Goal: Check status: Check status

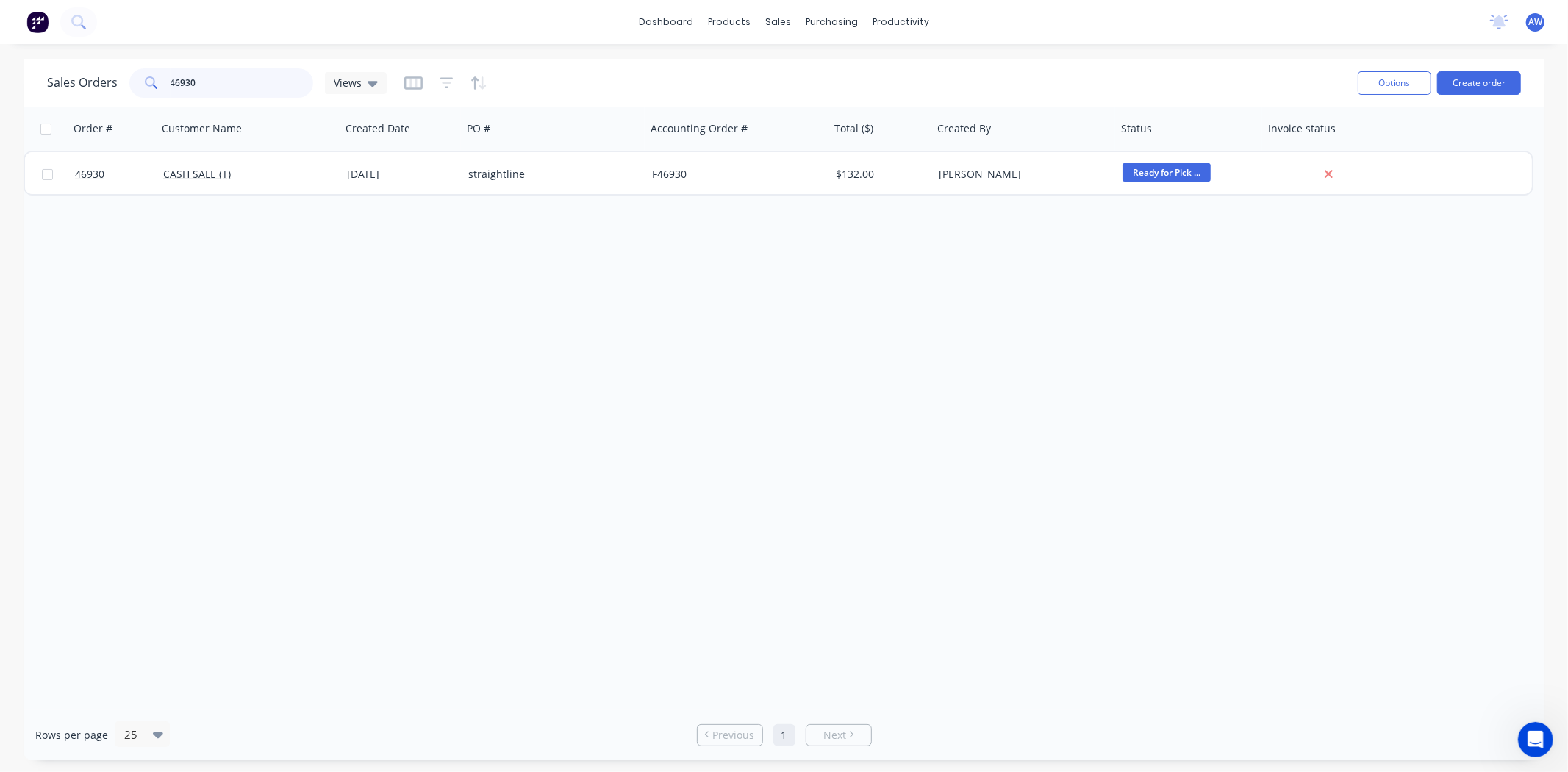
drag, startPoint x: 232, startPoint y: 76, endPoint x: 0, endPoint y: 68, distance: 232.1
click at [0, 63] on div "Sales Orders 46930 Views Options Create order Order # Customer Name Created Dat…" at bounding box center [784, 410] width 1568 height 701
type input "469"
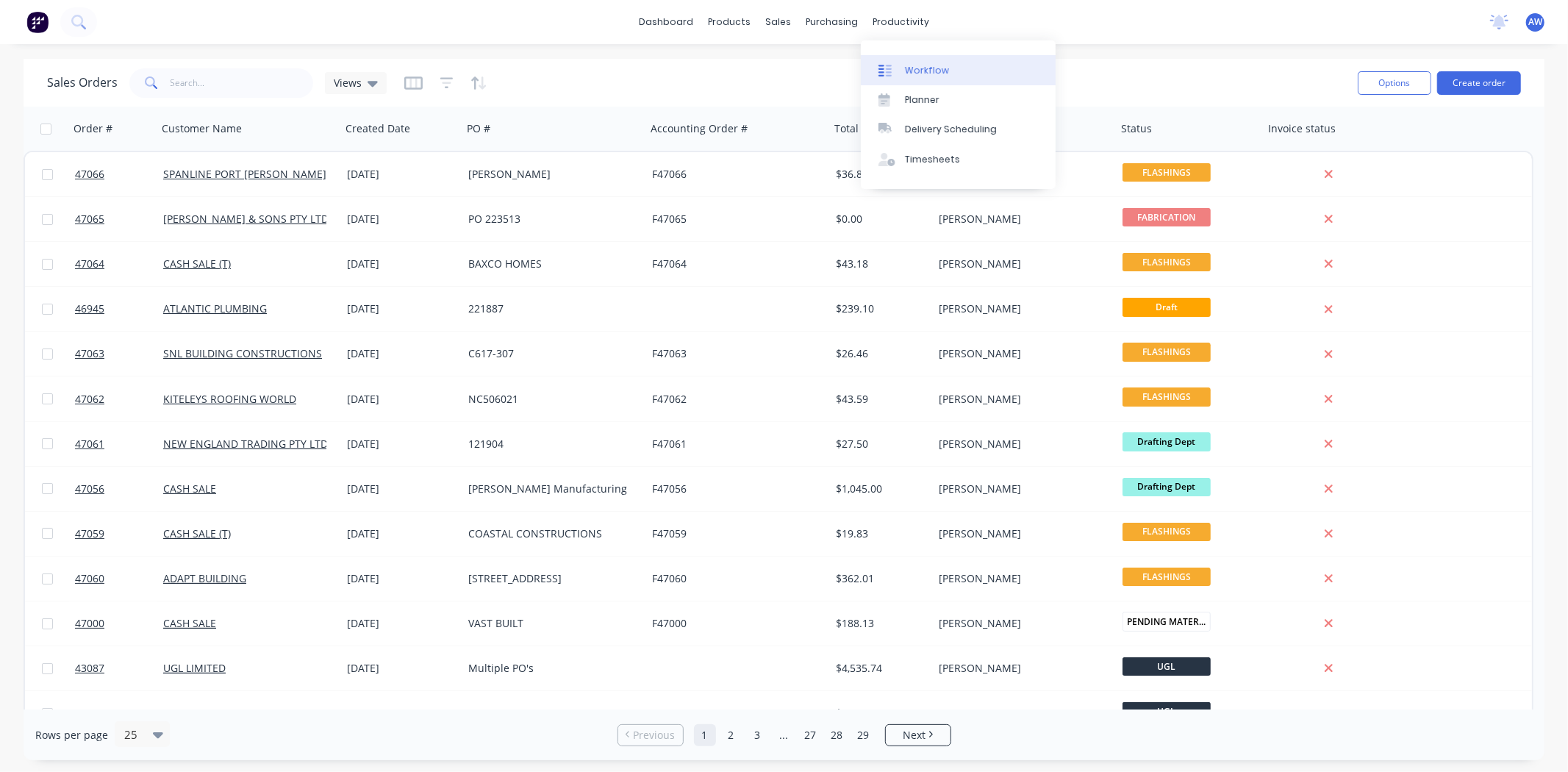
click at [907, 55] on link "Workflow" at bounding box center [958, 69] width 195 height 29
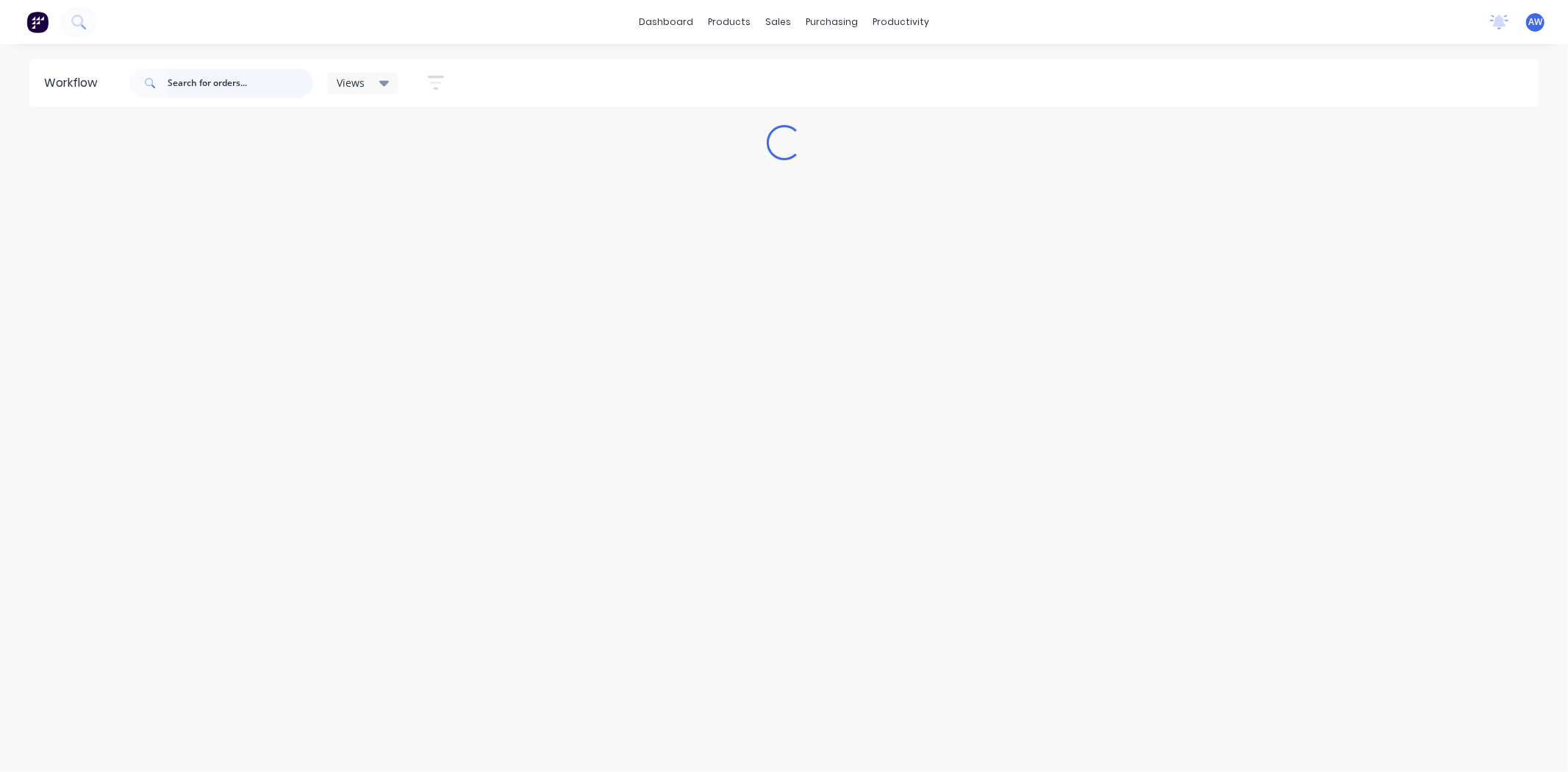
click at [248, 91] on input "text" at bounding box center [240, 83] width 146 height 29
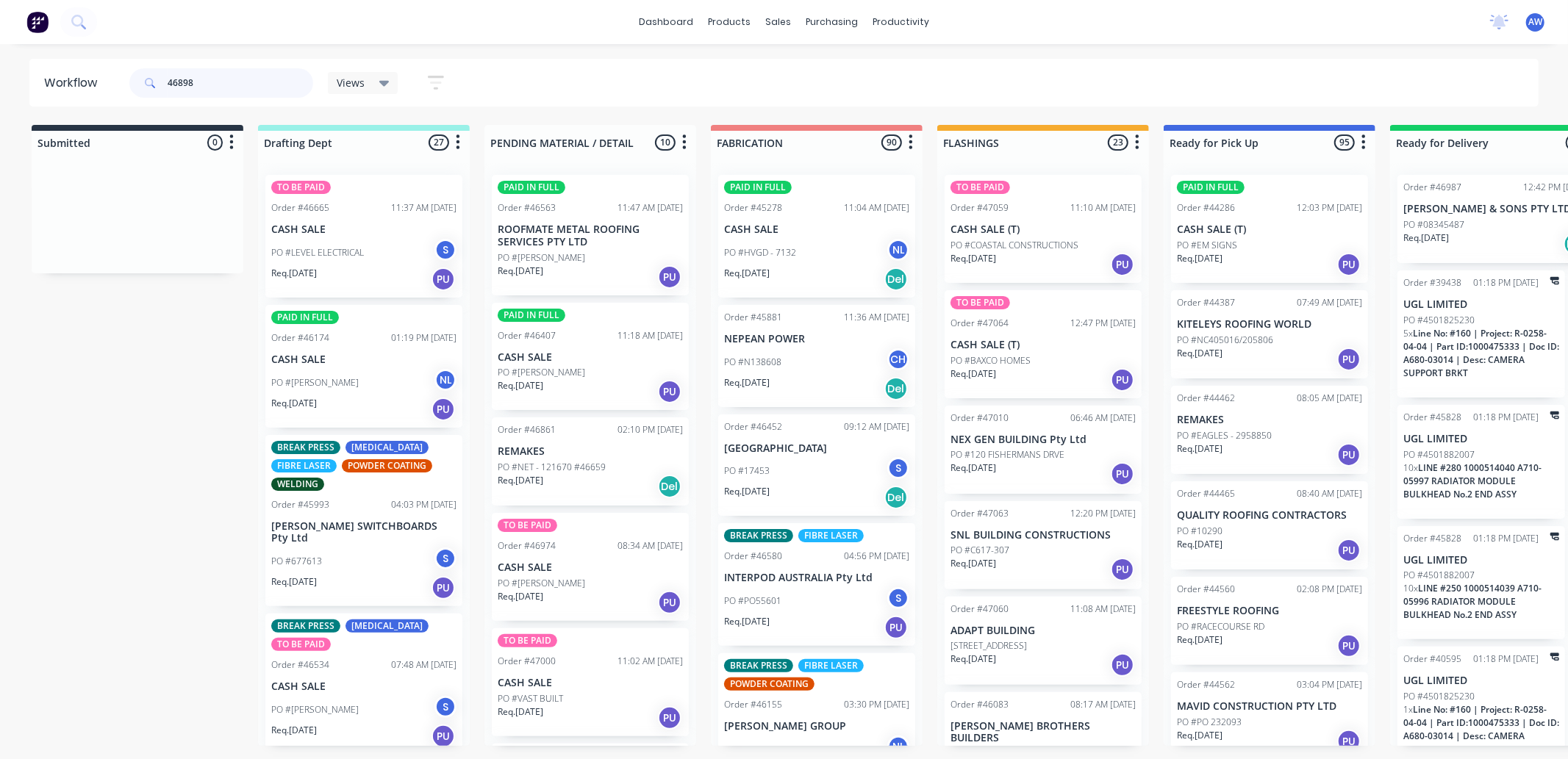
click at [255, 87] on input "46898" at bounding box center [240, 83] width 146 height 29
type input "46898"
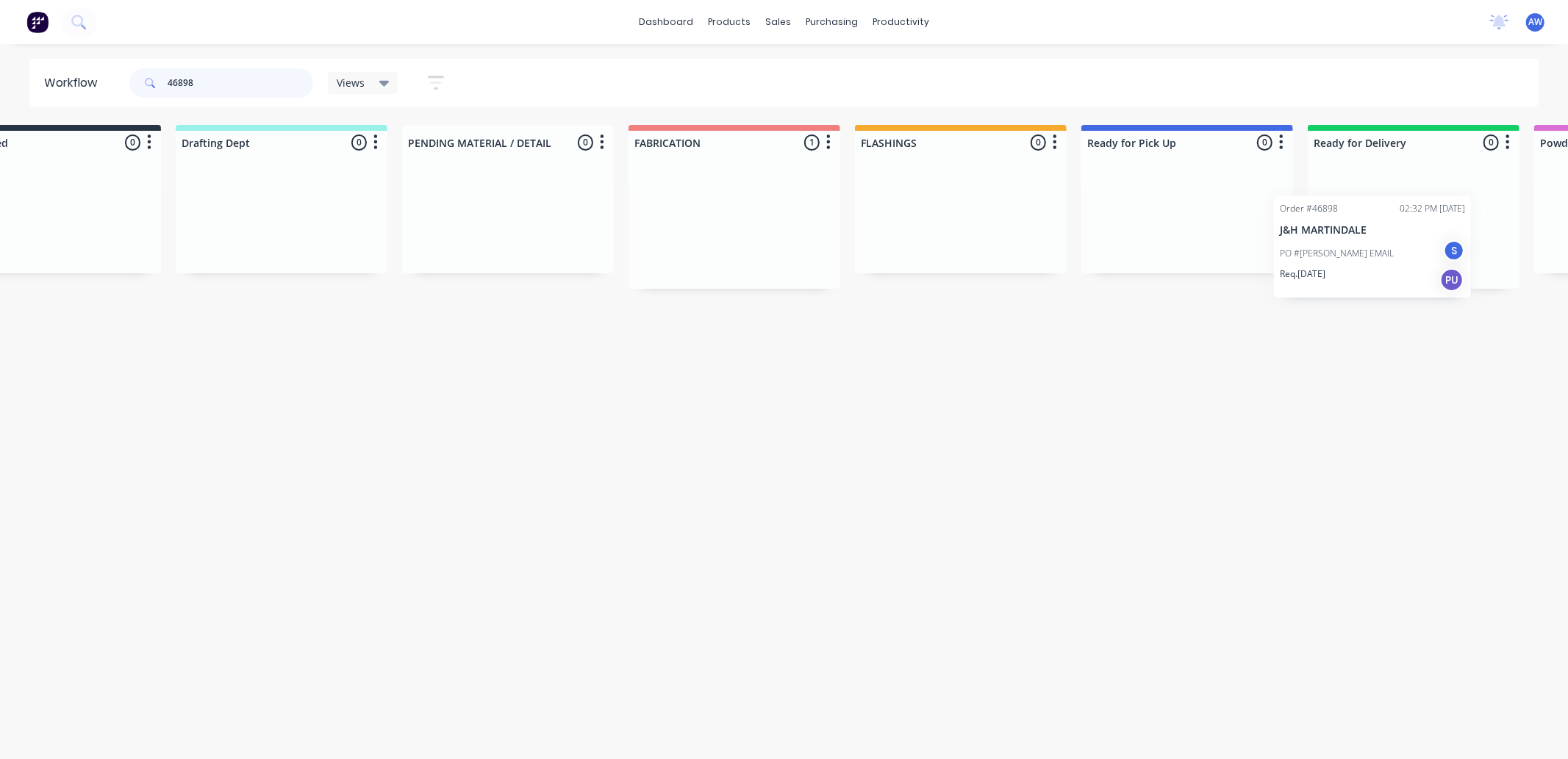
scroll to position [0, 105]
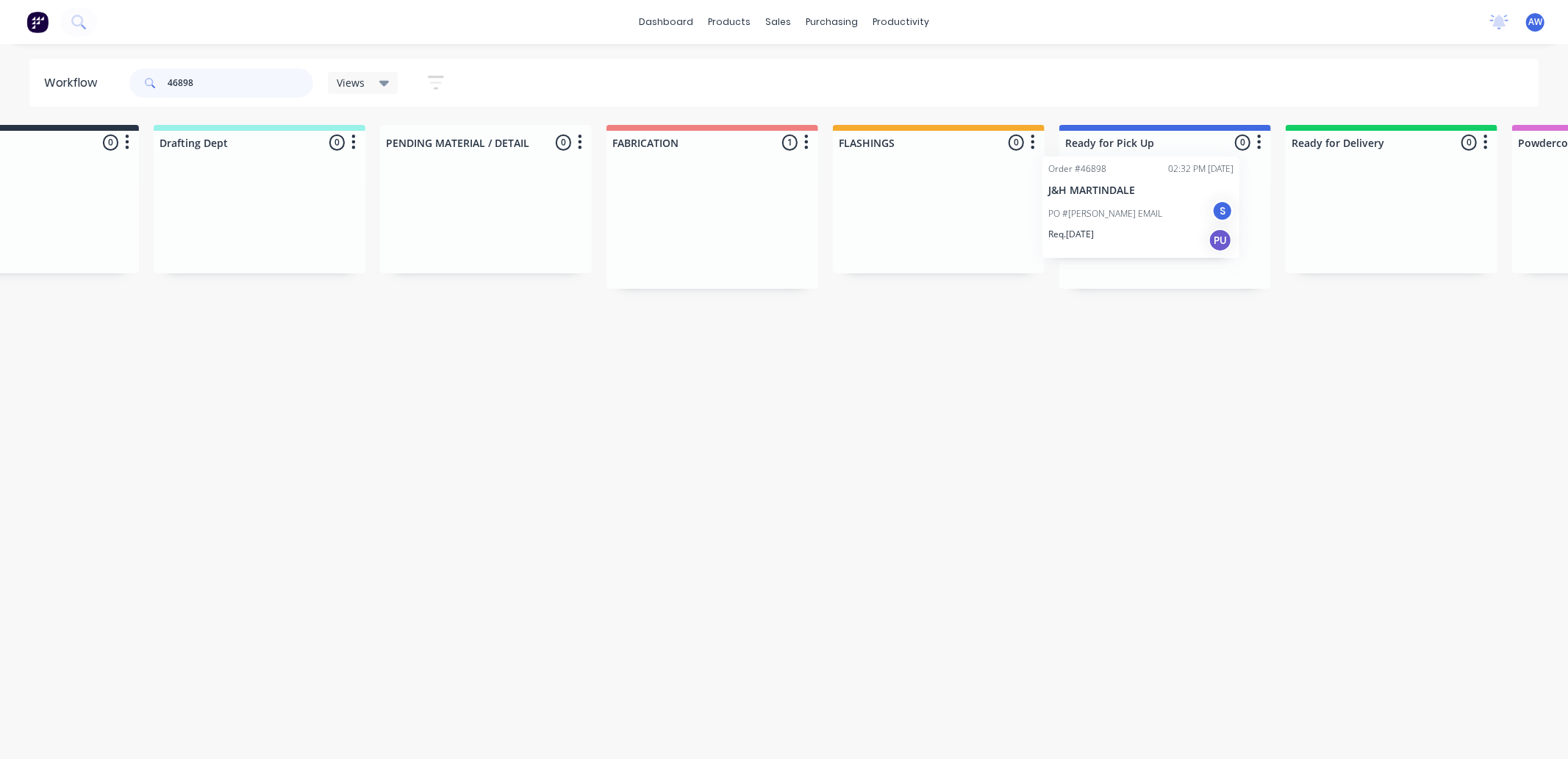
drag, startPoint x: 814, startPoint y: 215, endPoint x: 1147, endPoint y: 196, distance: 333.5
click at [1147, 196] on div "Submitted 0 Sort By Created date Required date Order number Customer name Most …" at bounding box center [1110, 207] width 2451 height 164
click at [1141, 222] on div "PO #JOE EMAIL S" at bounding box center [1165, 231] width 185 height 28
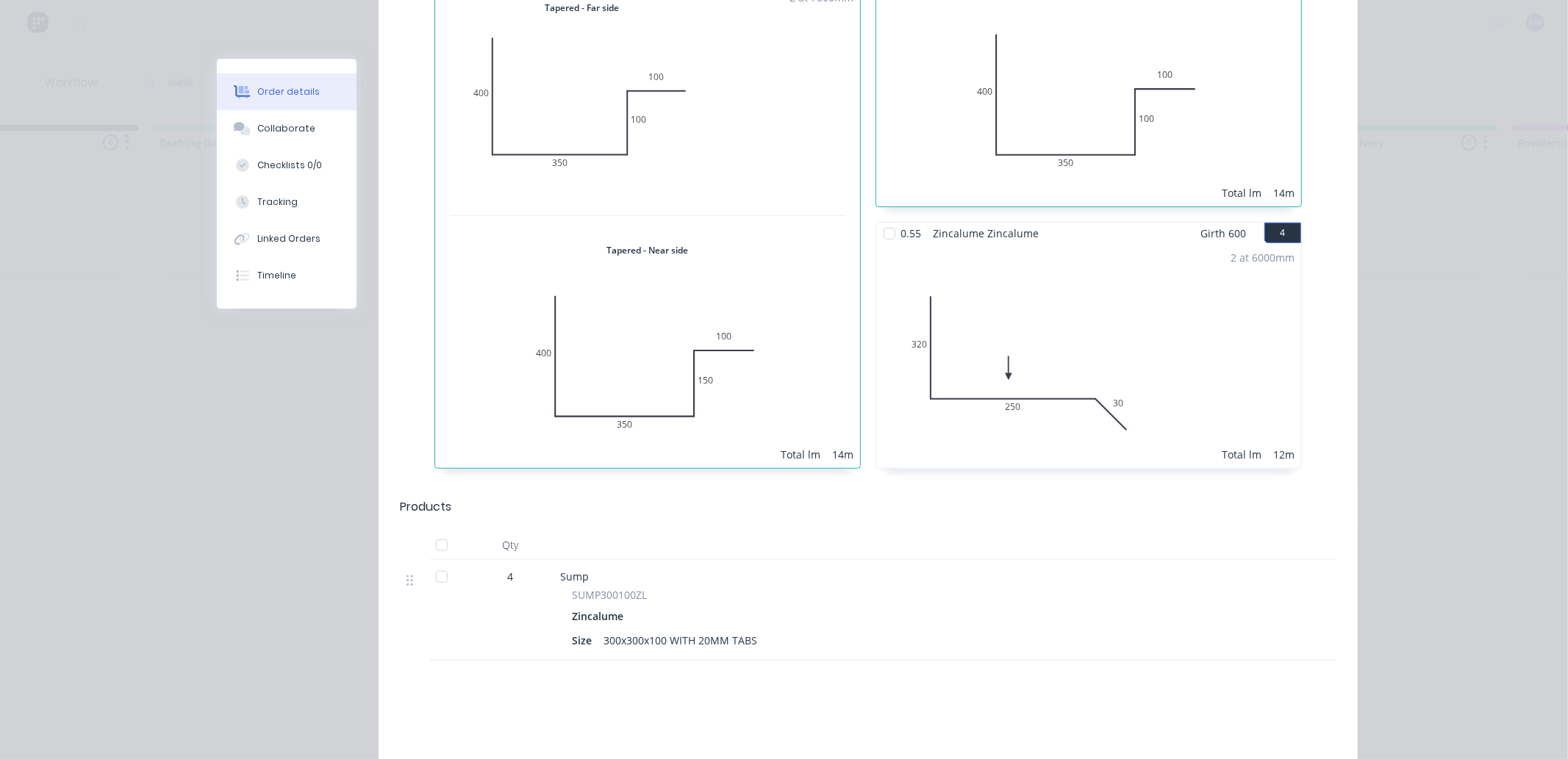
scroll to position [926, 0]
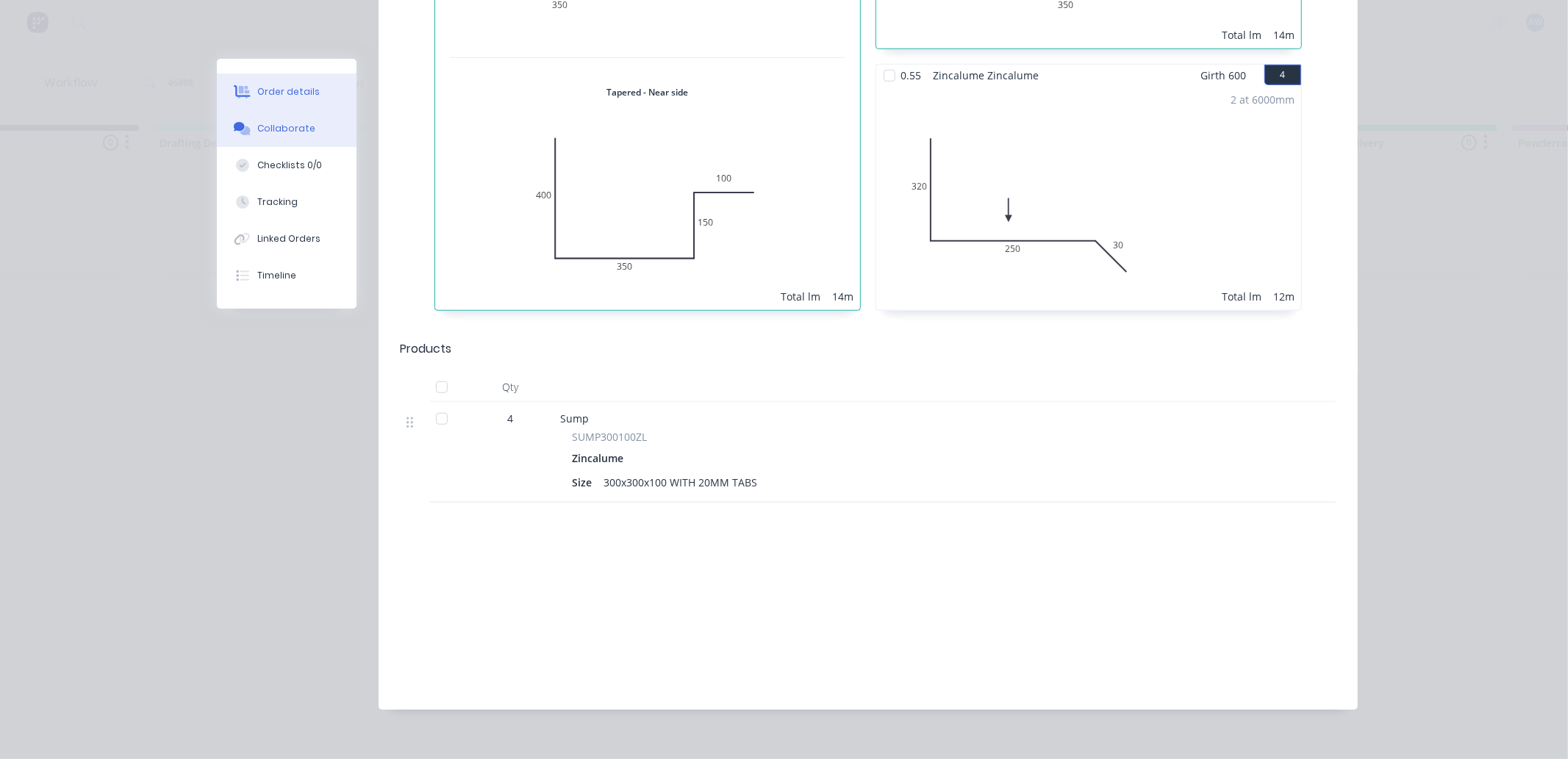
click at [300, 130] on div "Collaborate" at bounding box center [287, 128] width 58 height 13
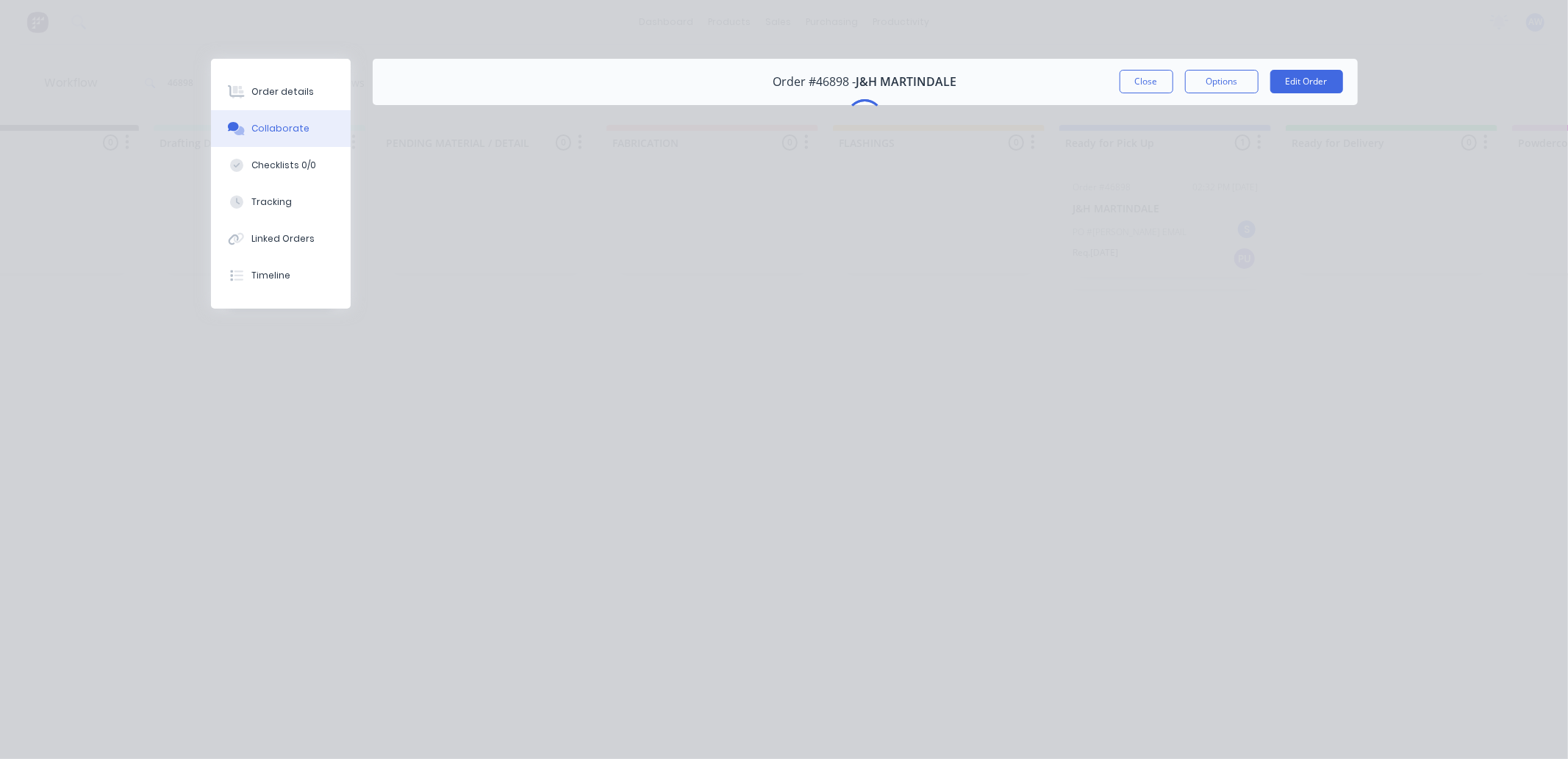
scroll to position [0, 0]
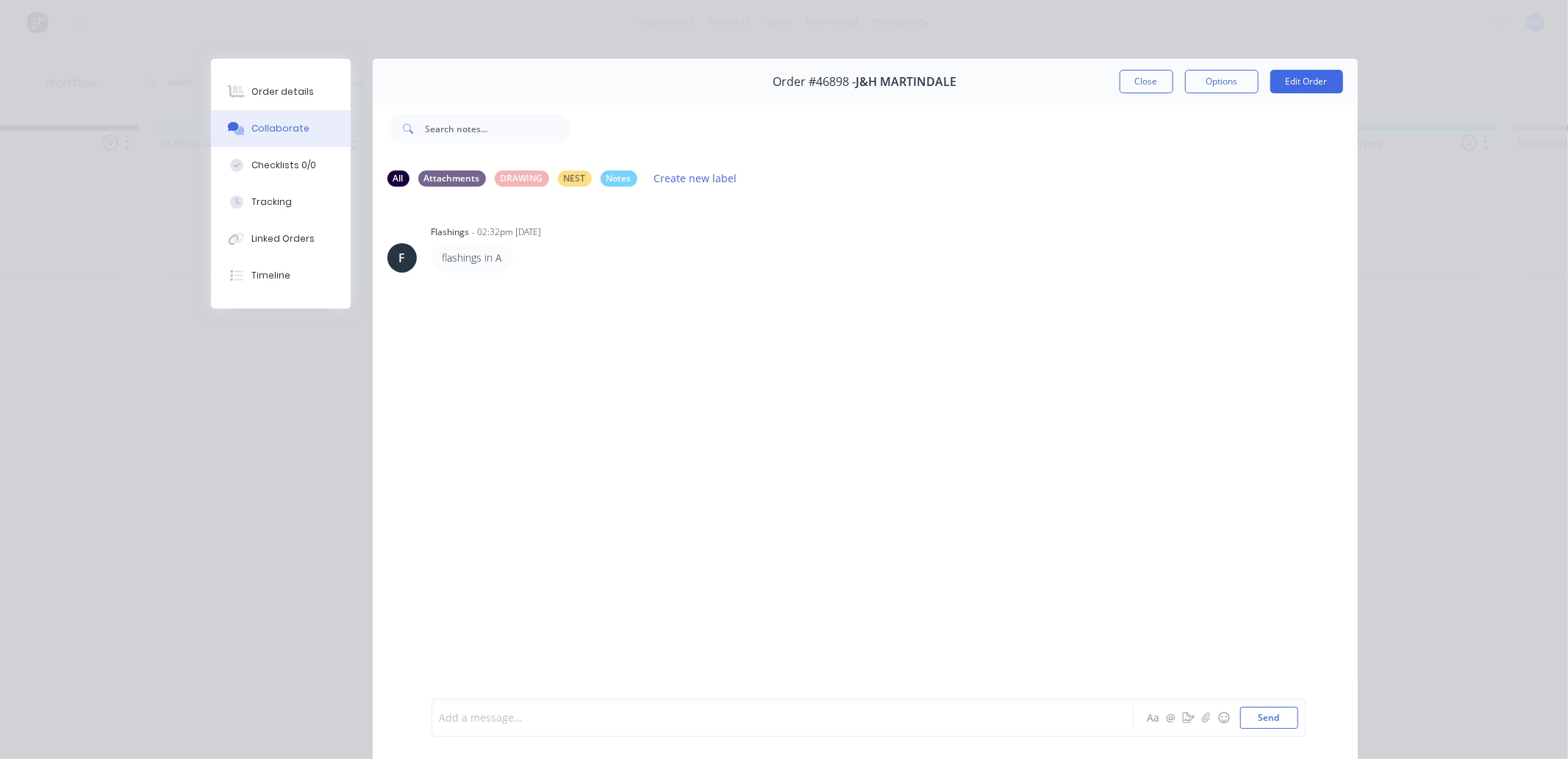
click at [576, 713] on div at bounding box center [762, 718] width 643 height 16
